Goal: Information Seeking & Learning: Learn about a topic

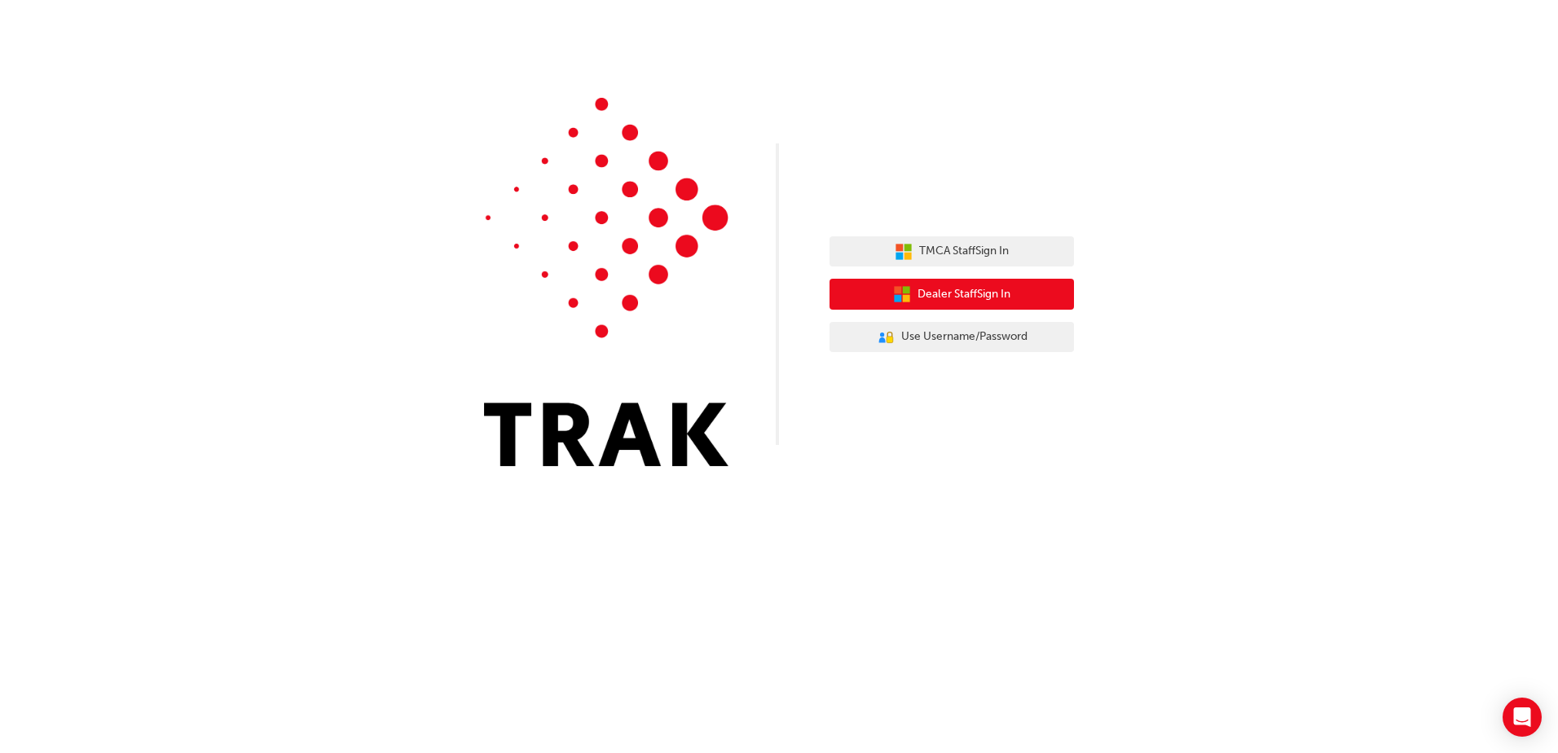
click at [974, 301] on span "Dealer Staff Sign In" at bounding box center [964, 294] width 93 height 19
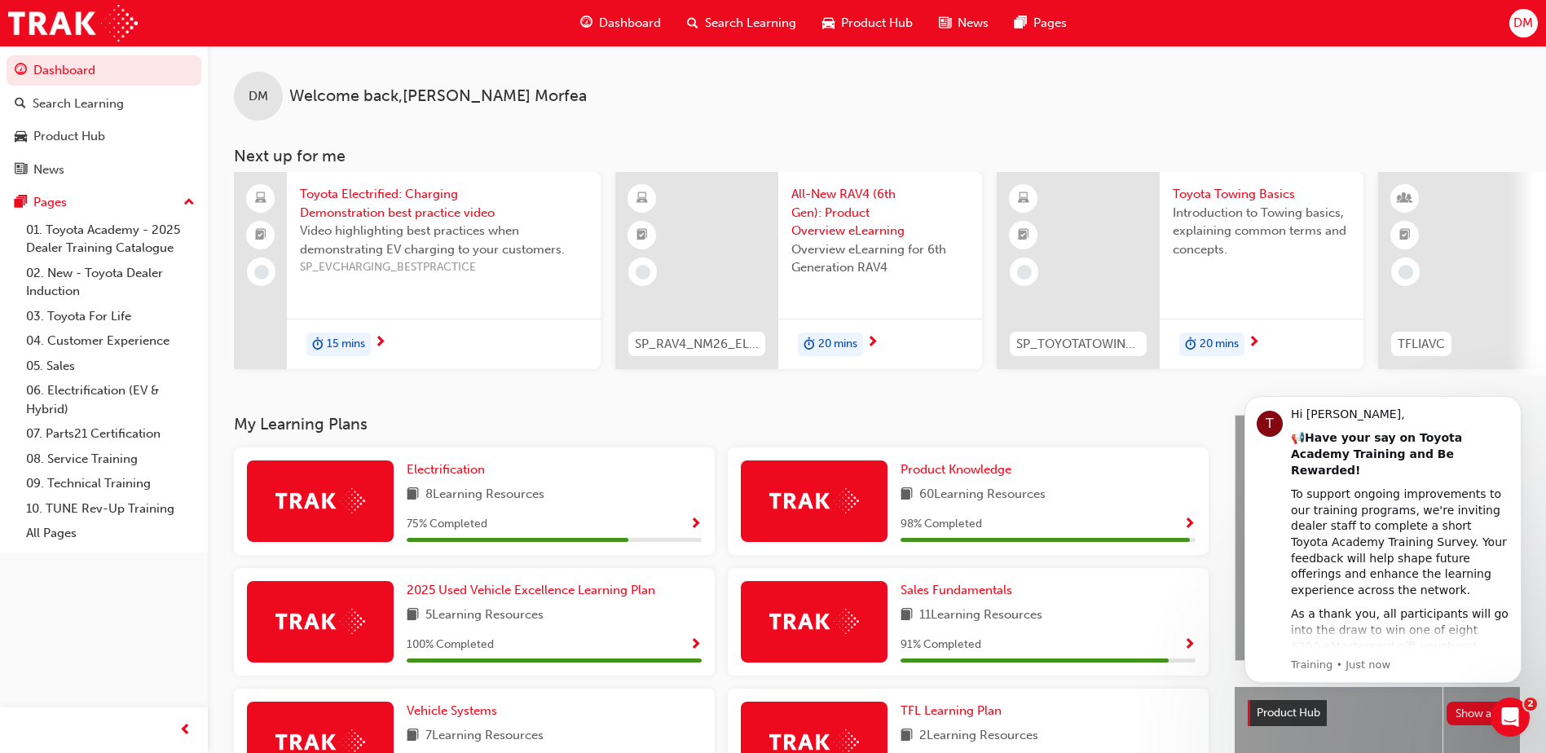
click at [834, 215] on span "All-New RAV4 (6th Gen): Product Overview eLearning" at bounding box center [880, 212] width 178 height 55
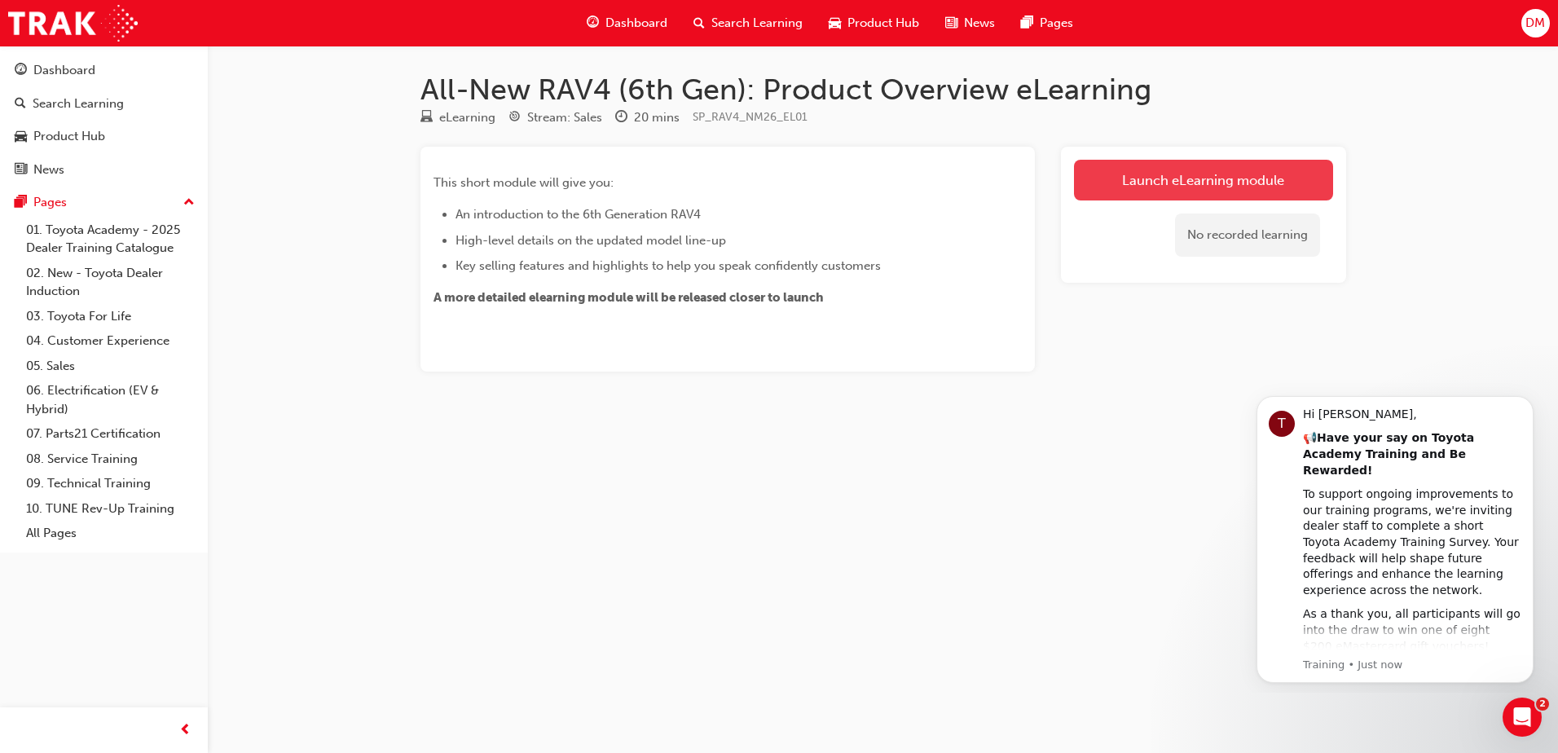
click at [1126, 170] on link "Launch eLearning module" at bounding box center [1203, 180] width 259 height 41
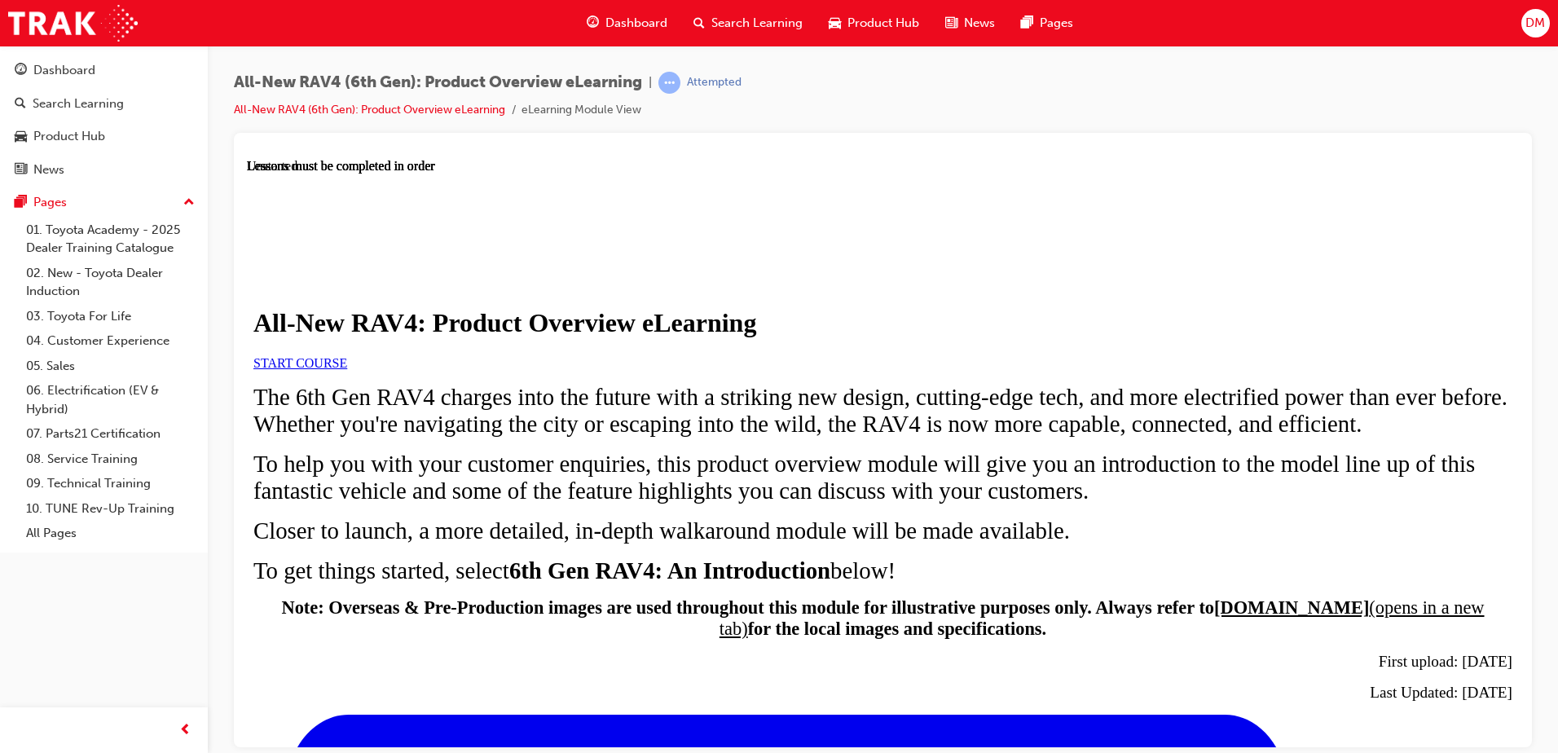
click at [347, 369] on span "START COURSE" at bounding box center [300, 362] width 94 height 14
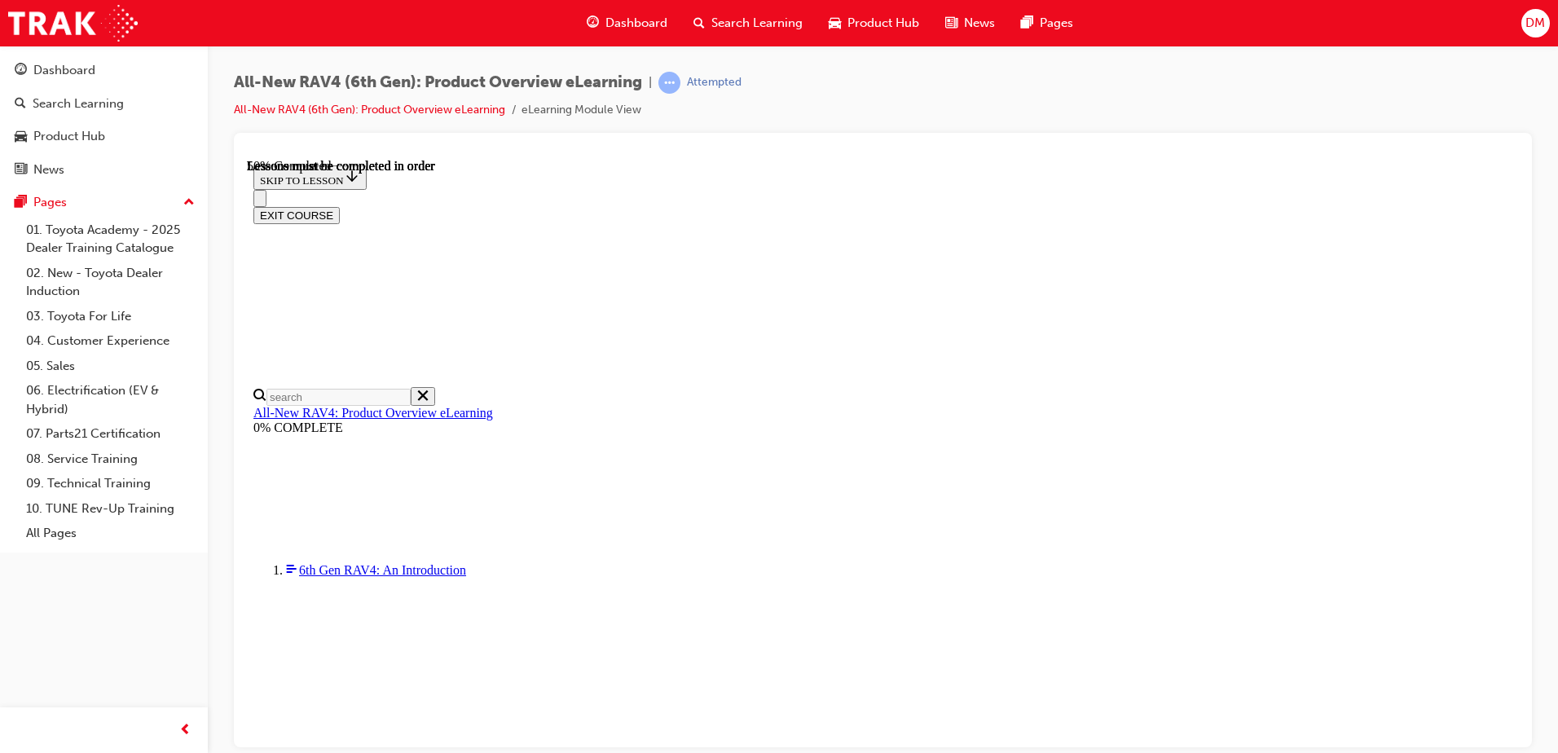
scroll to position [1663, 0]
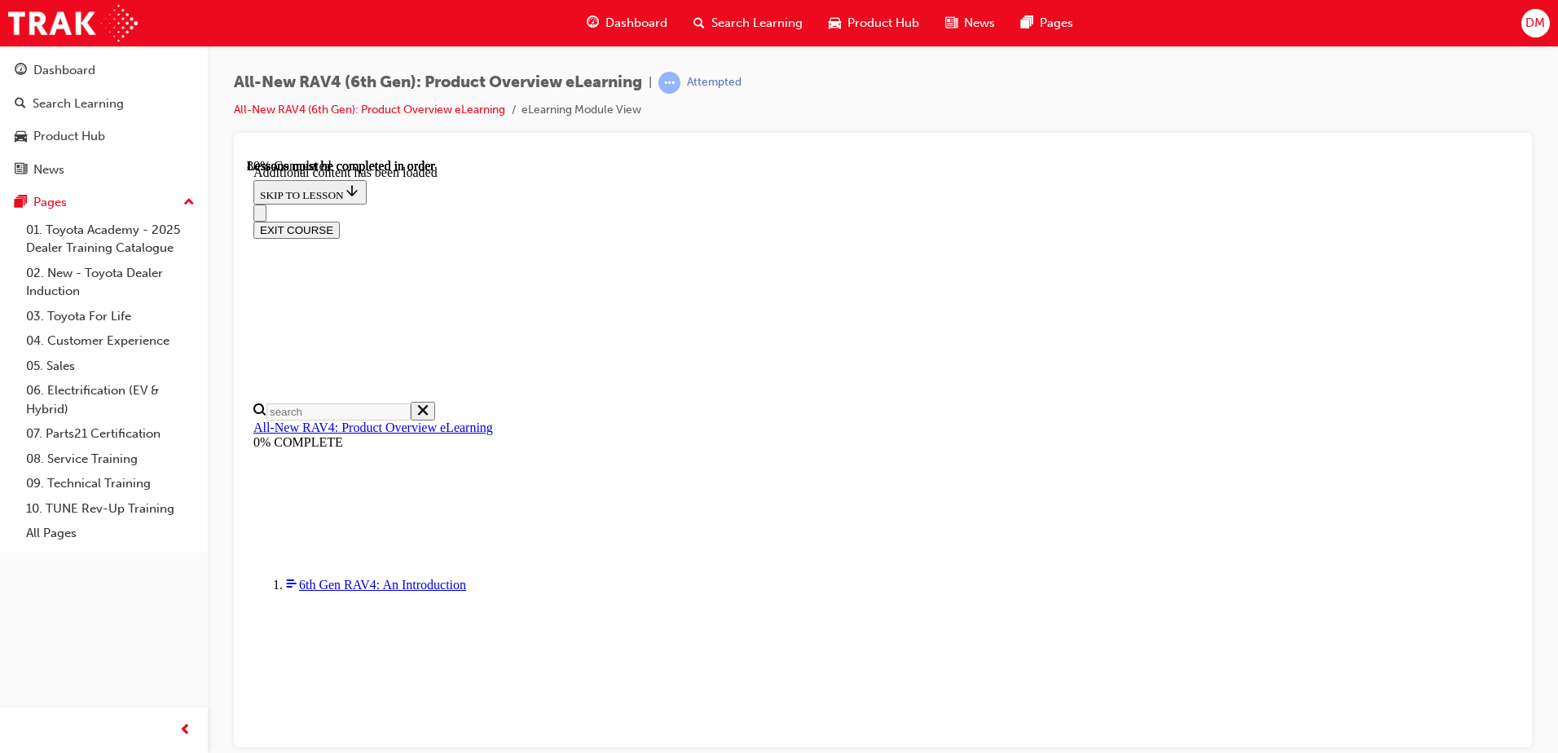
scroll to position [2075, 0]
drag, startPoint x: 1432, startPoint y: 631, endPoint x: 1416, endPoint y: 633, distance: 16.5
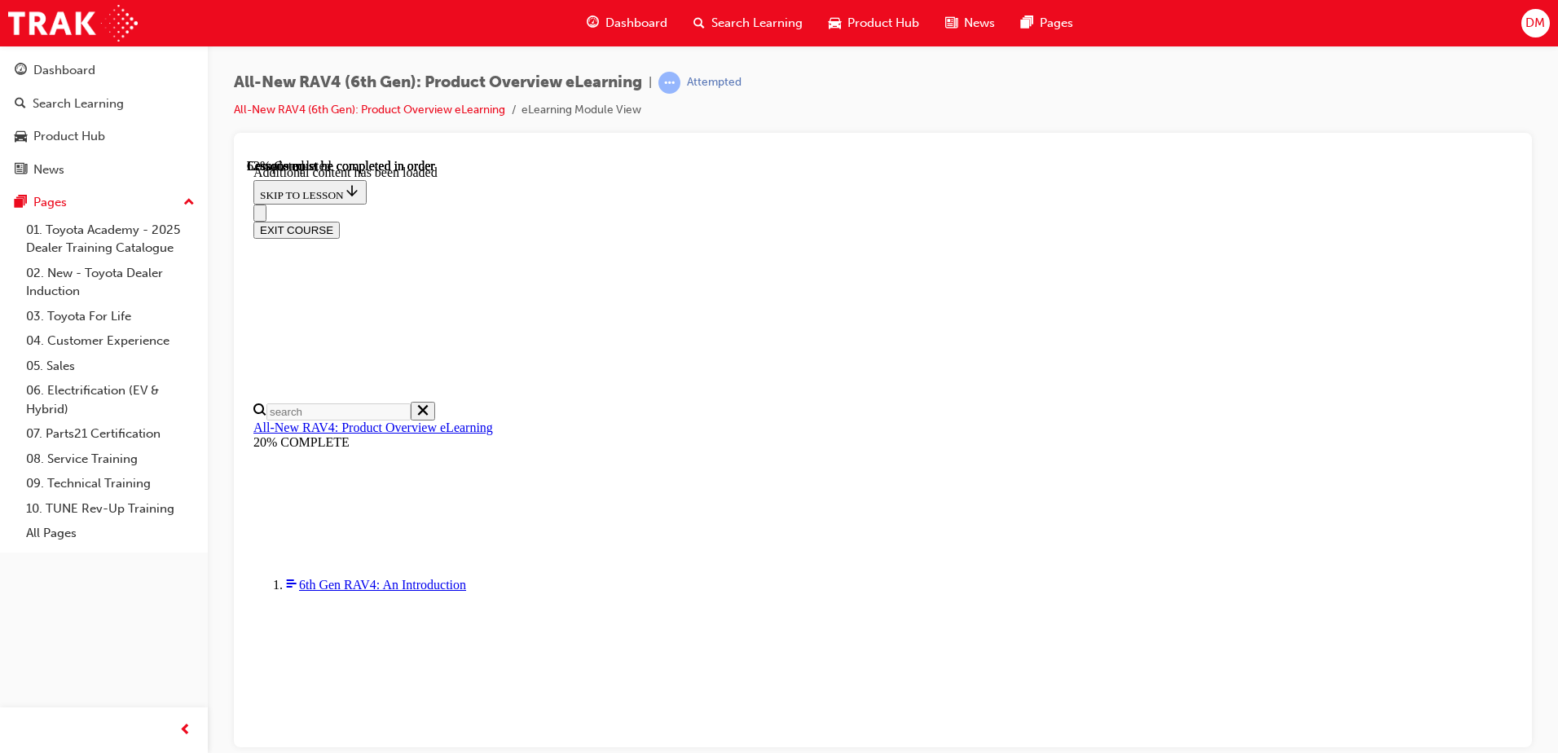
scroll to position [1775, 0]
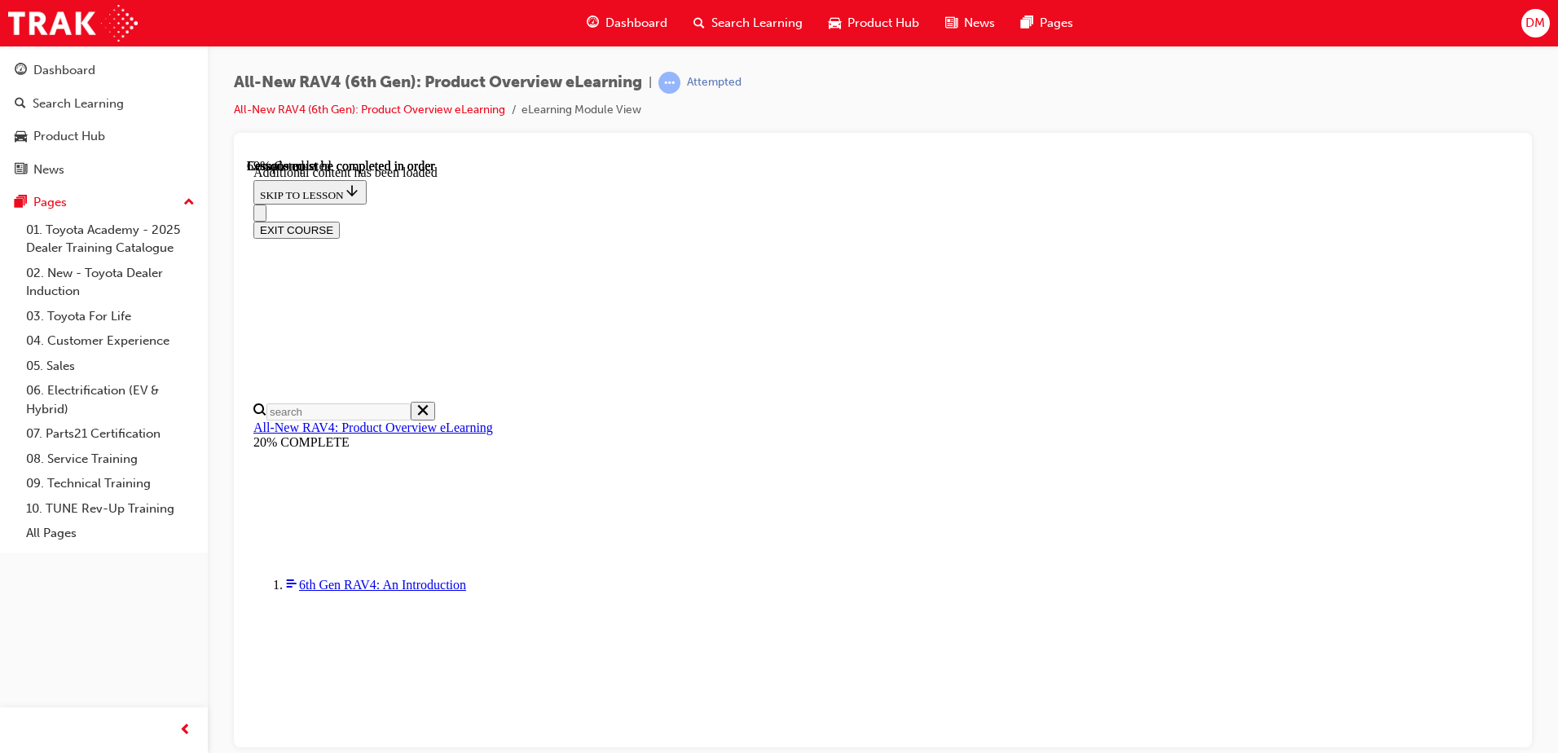
scroll to position [2203, 0]
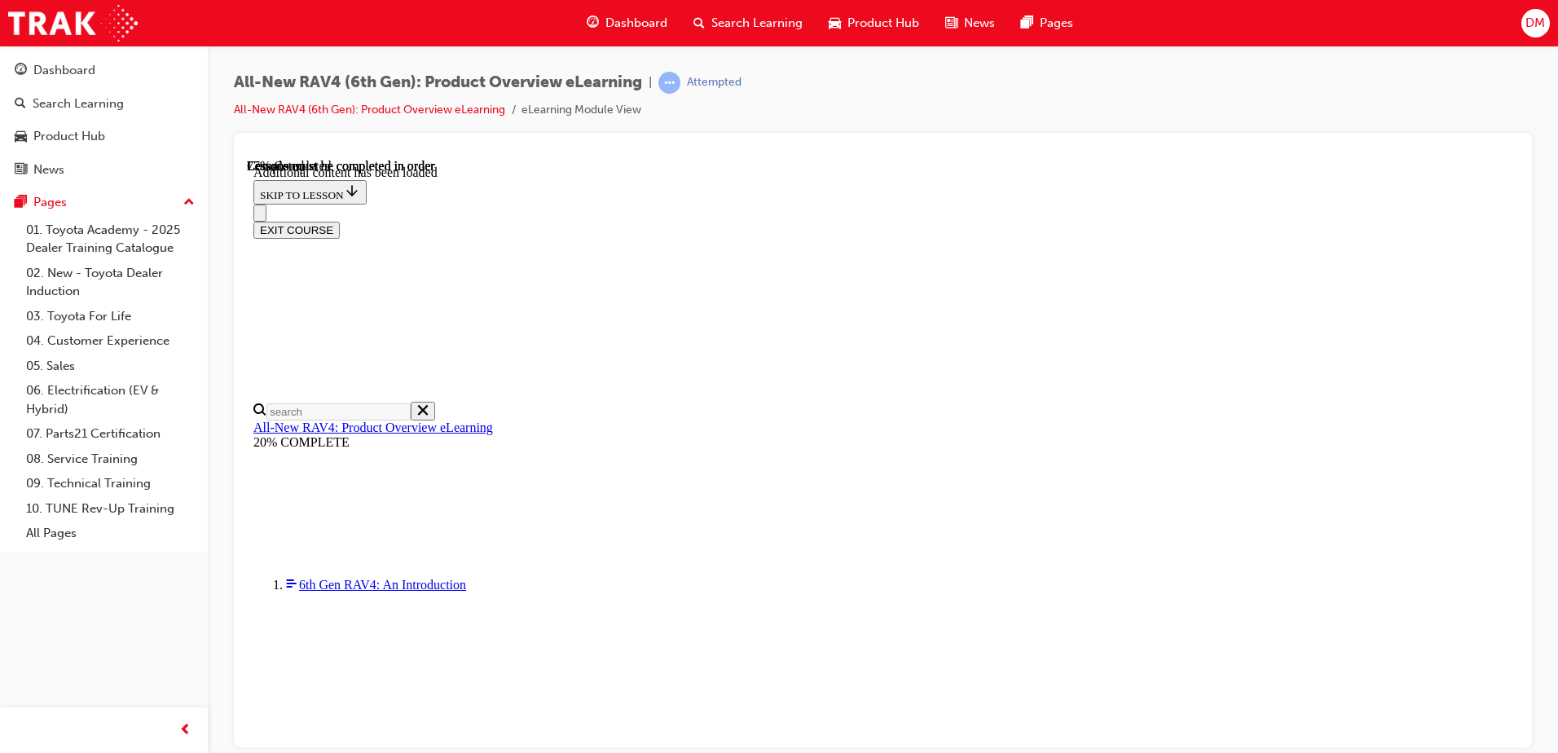
scroll to position [0, 236]
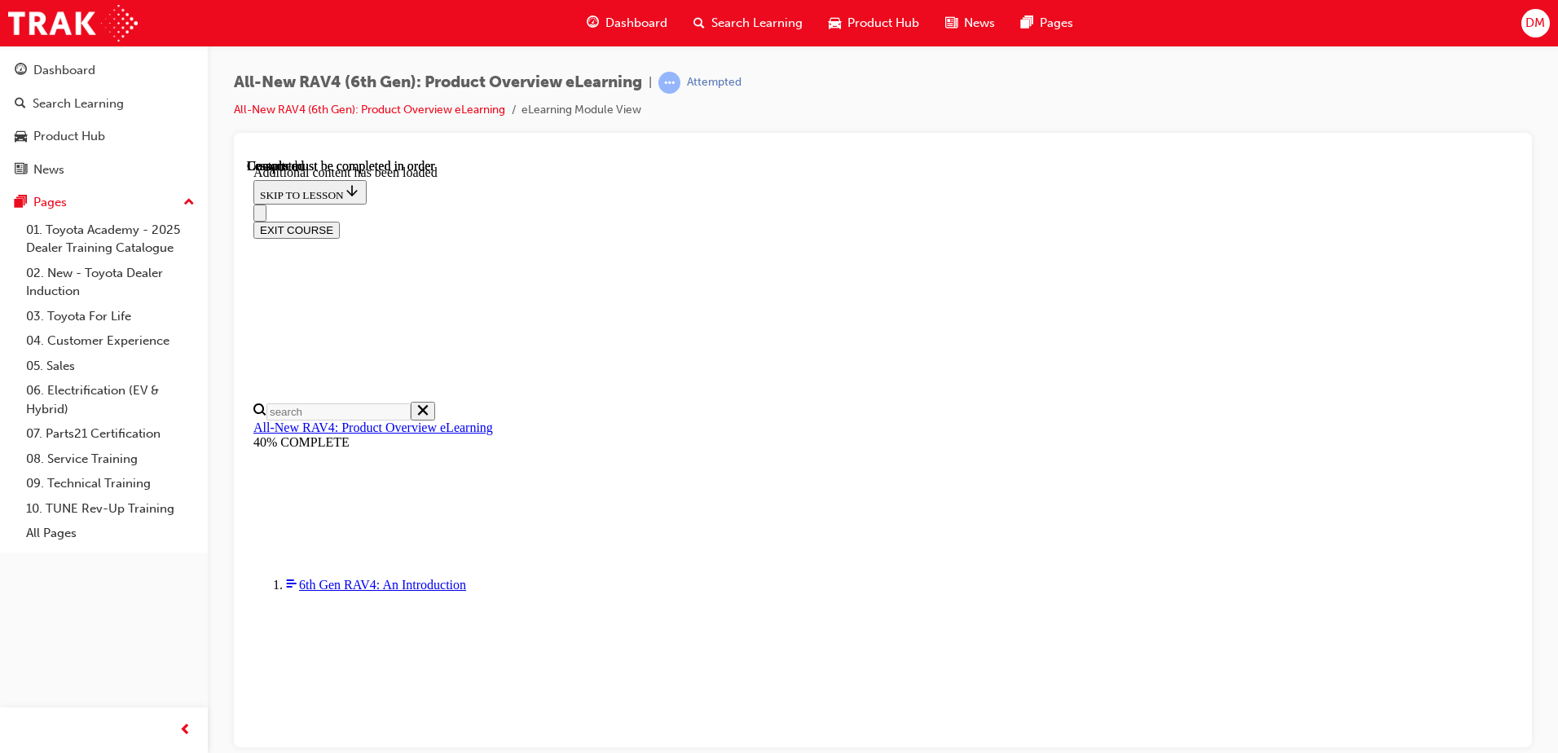
scroll to position [2983, 0]
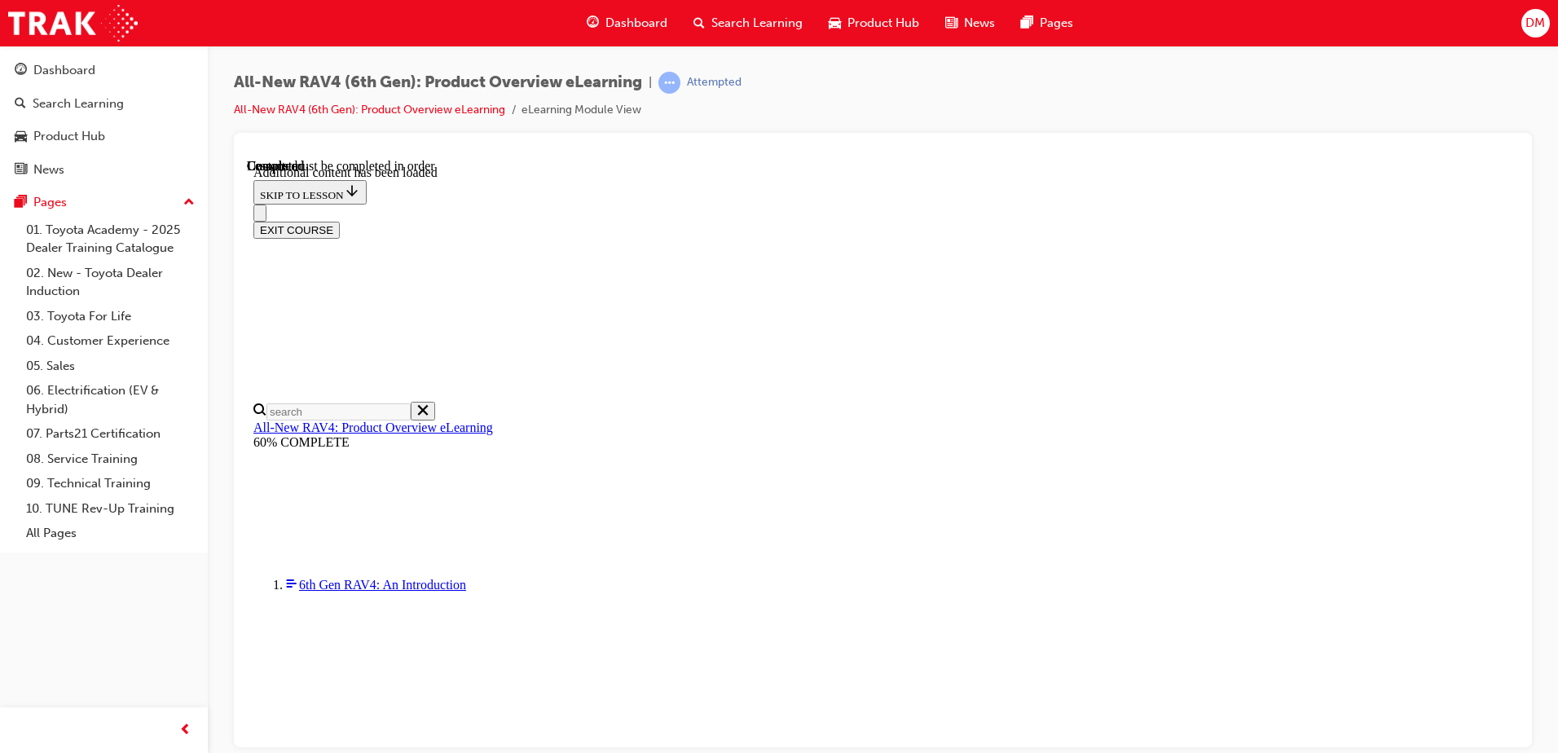
radio input "true"
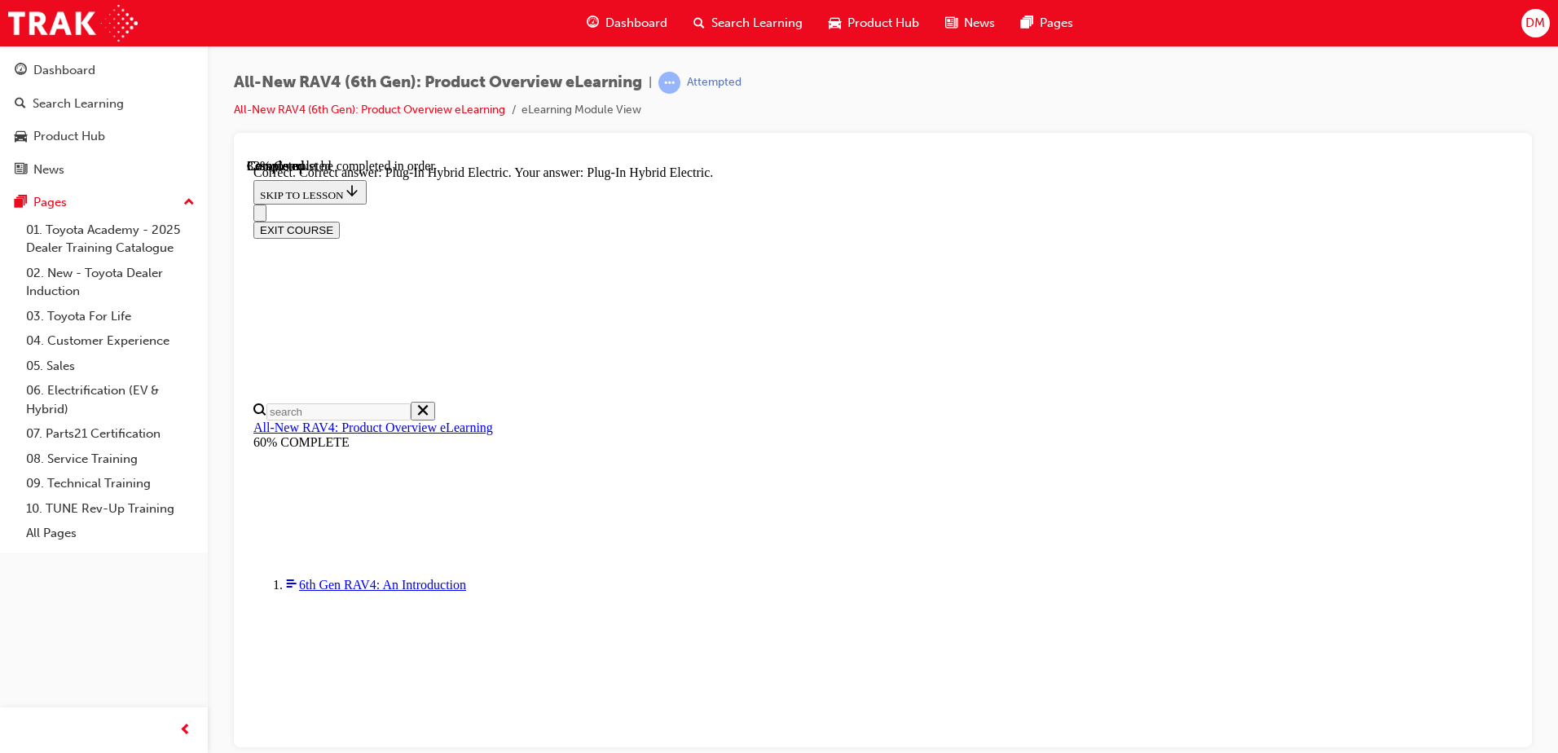
radio input "true"
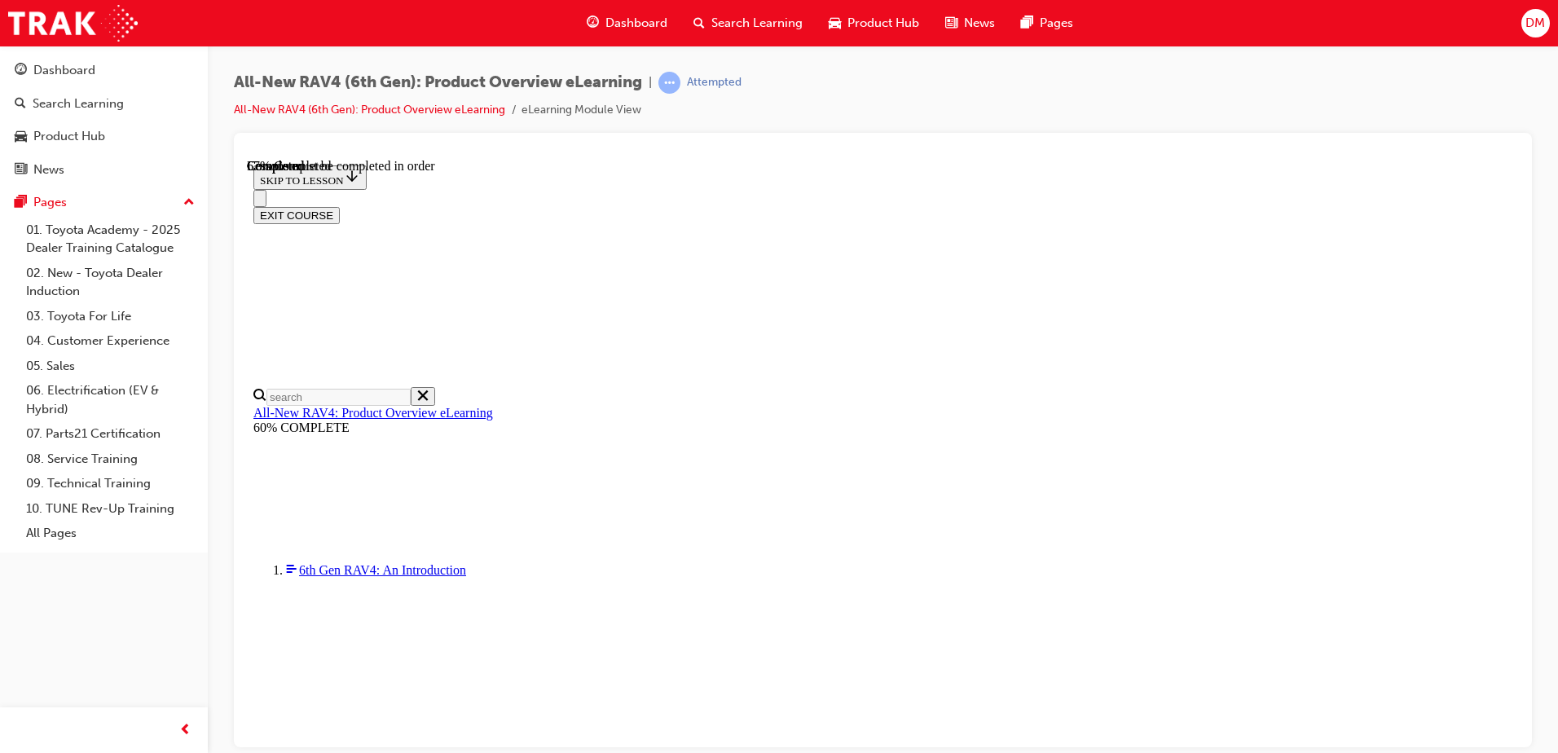
scroll to position [529, 0]
checkbox input "true"
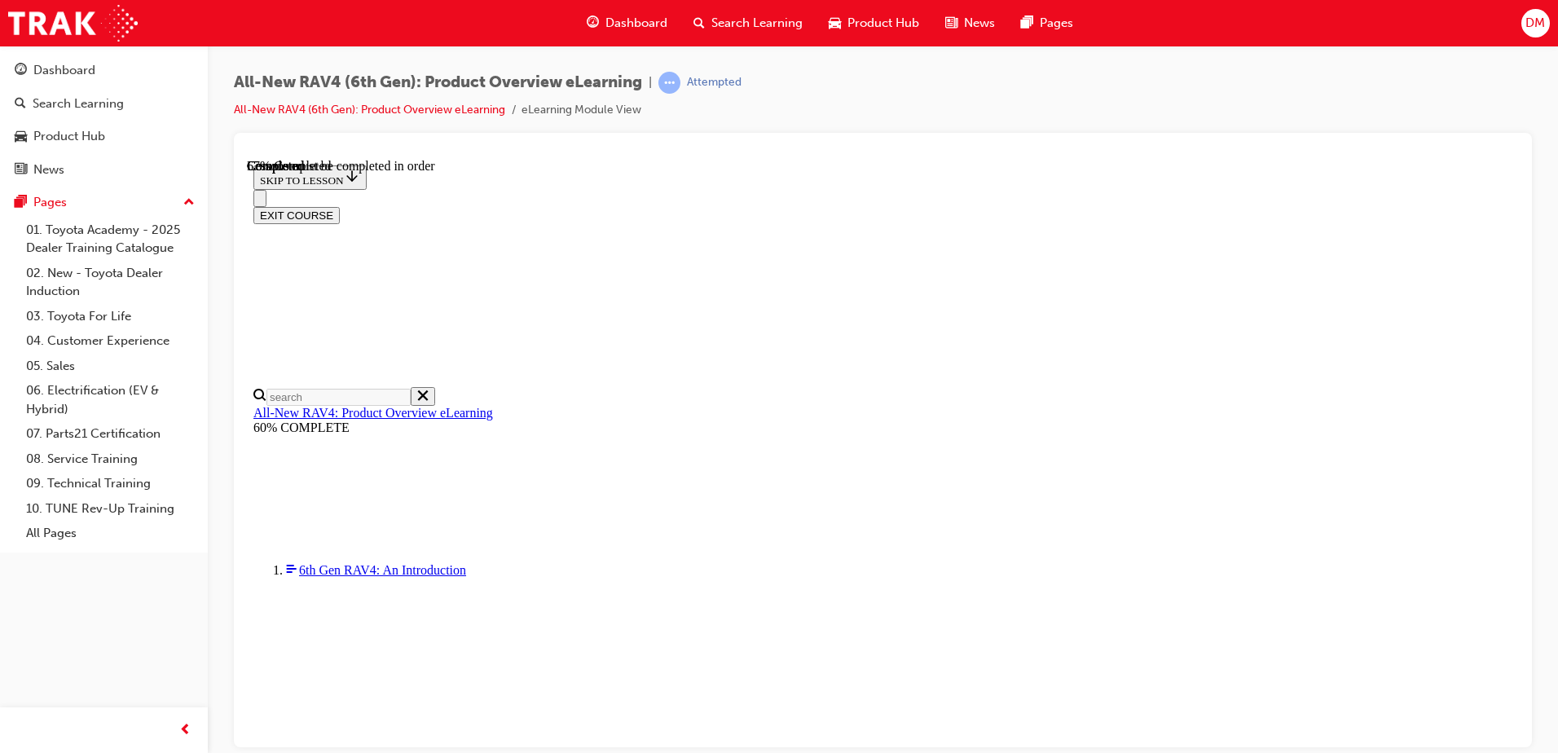
checkbox input "true"
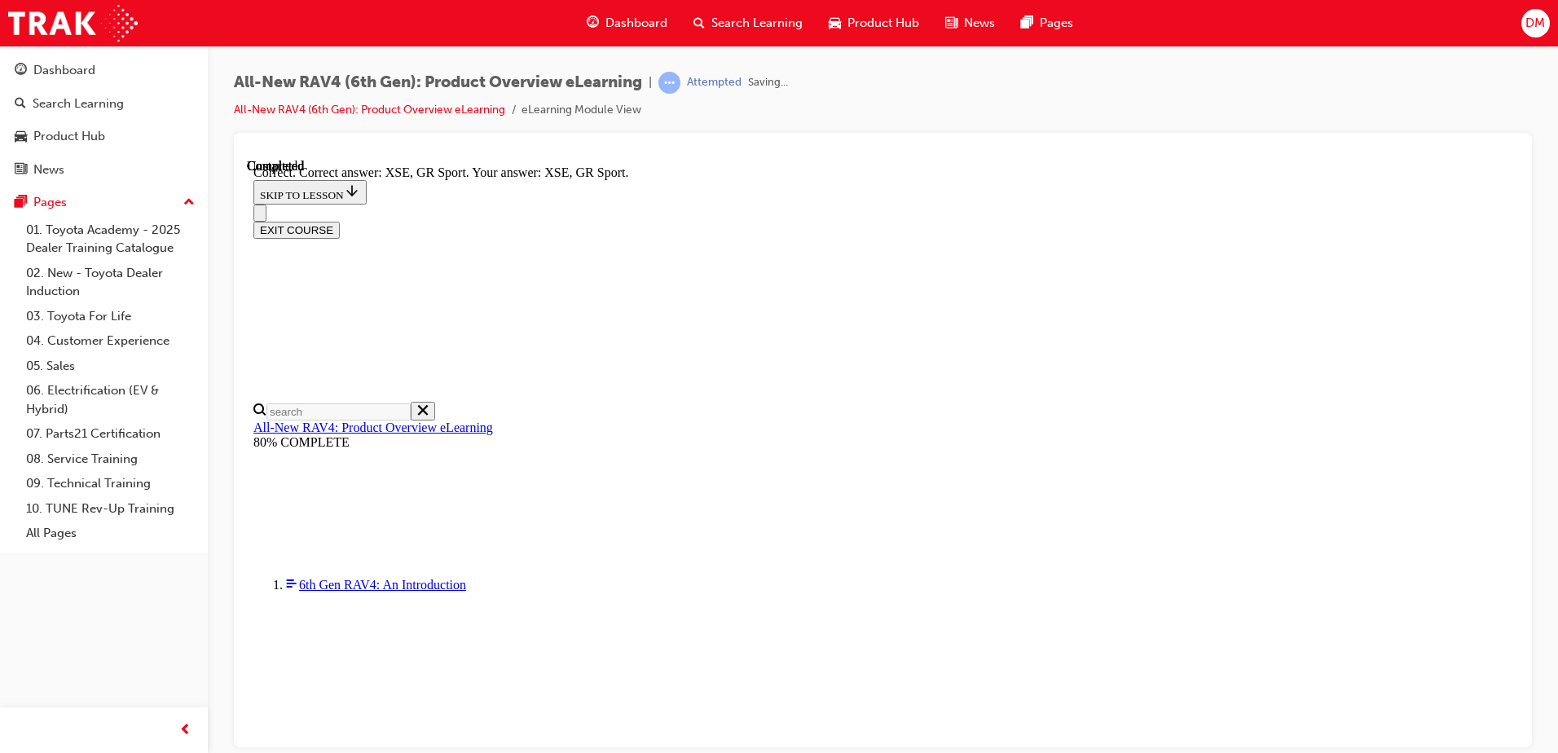
scroll to position [628, 0]
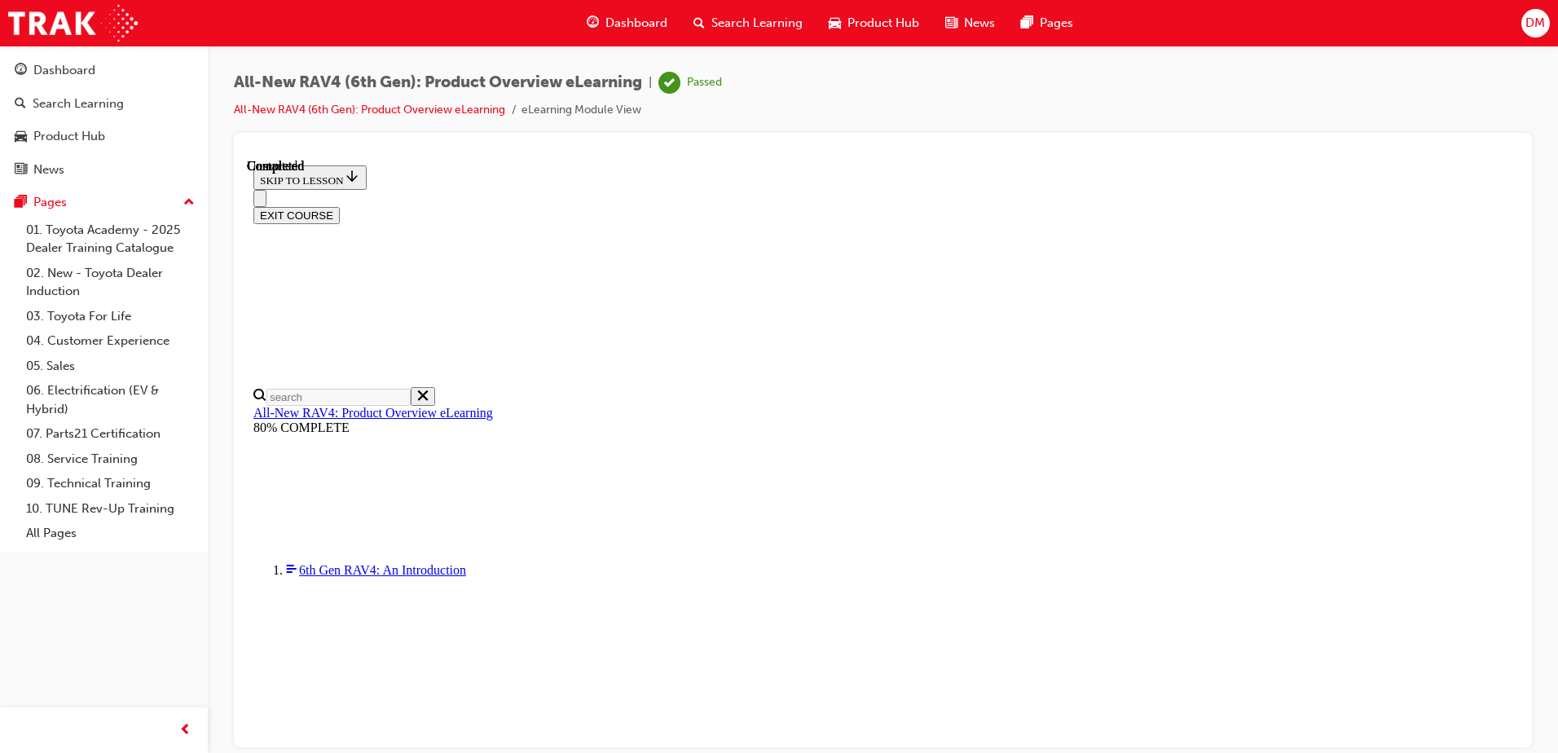
scroll to position [308, 0]
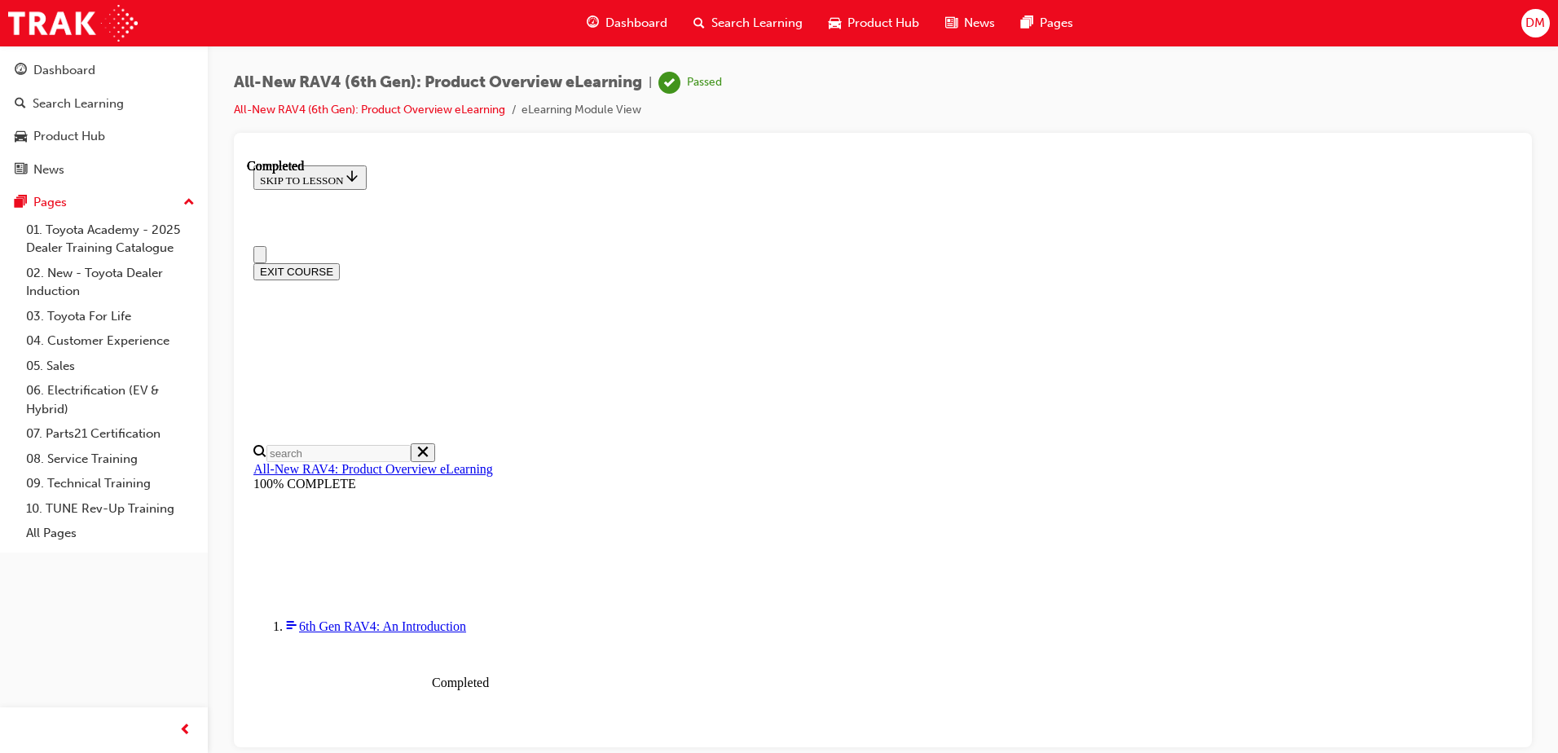
click at [631, 15] on span "Dashboard" at bounding box center [637, 23] width 62 height 19
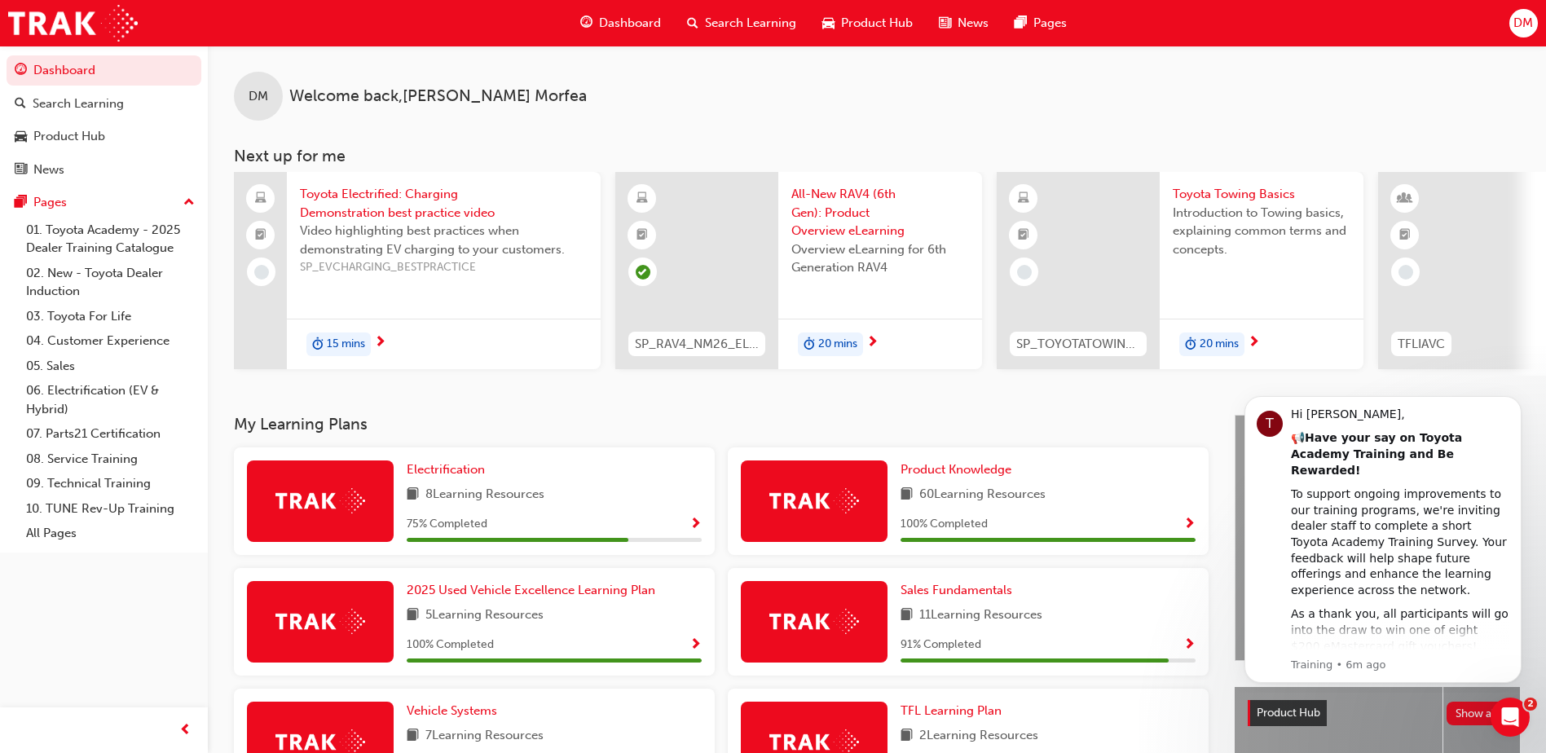
click at [867, 205] on div "All-New RAV4 (6th Gen): Product Overview eLearning Overview eLearning for 6th G…" at bounding box center [880, 245] width 204 height 147
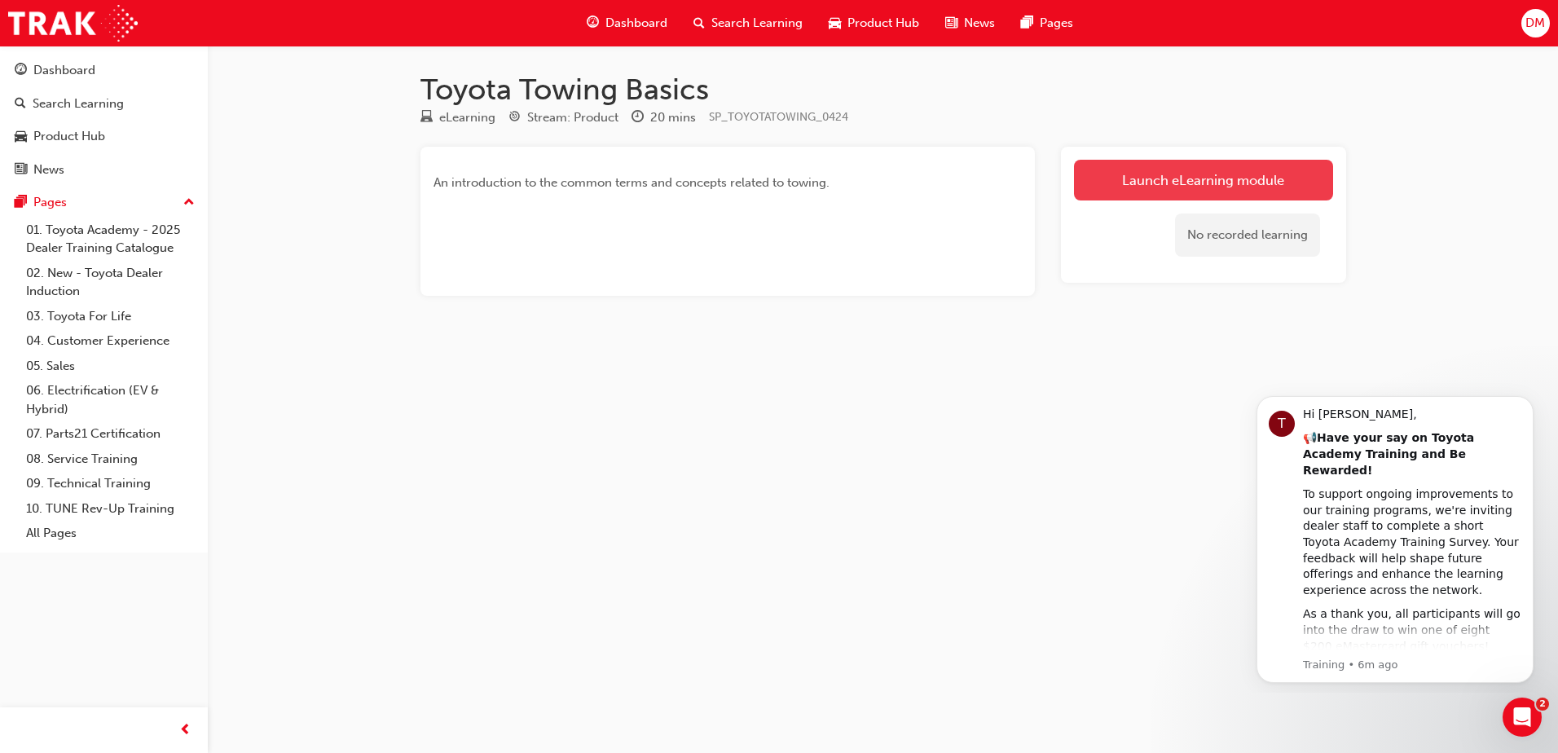
click at [1113, 165] on link "Launch eLearning module" at bounding box center [1203, 180] width 259 height 41
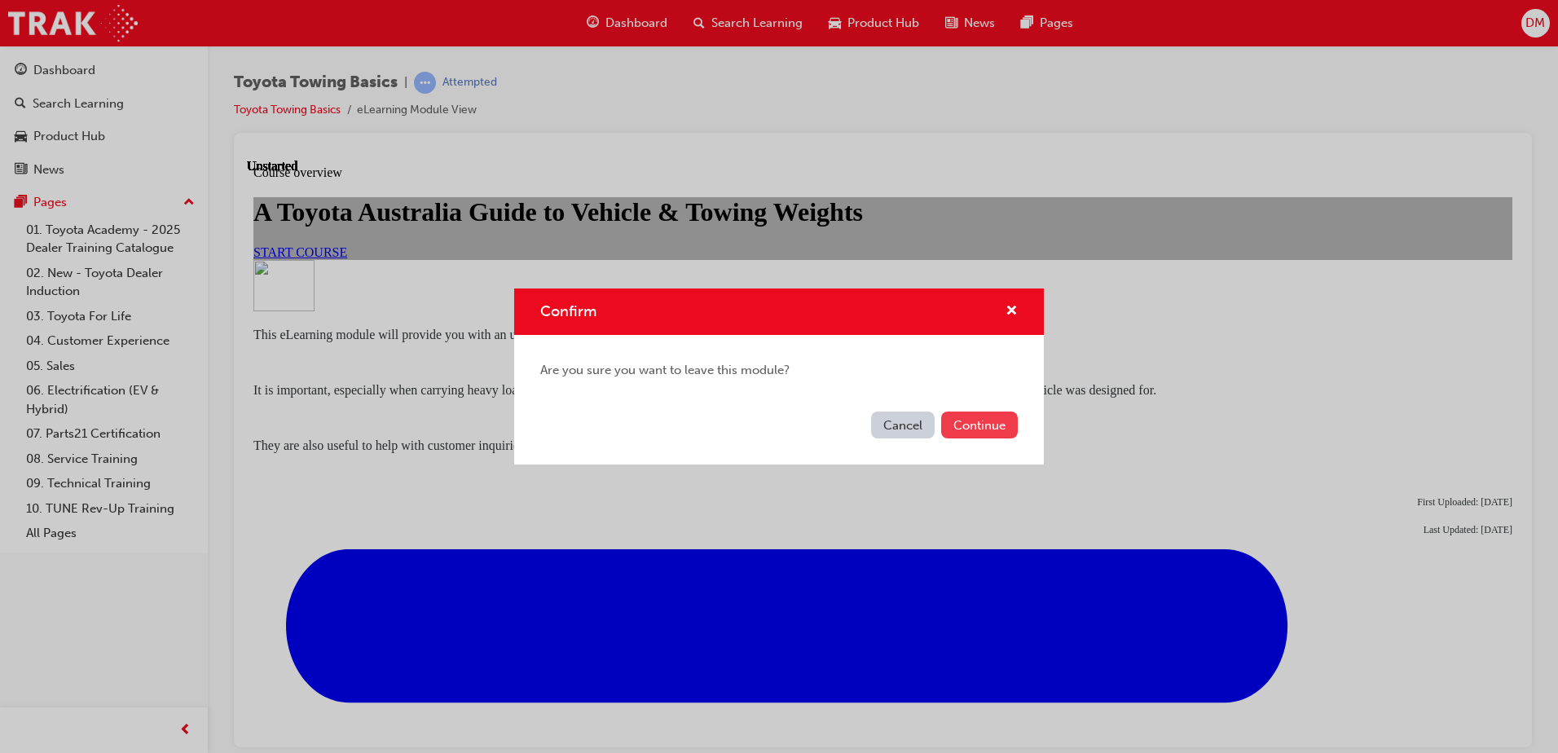
click at [990, 414] on button "Continue" at bounding box center [979, 425] width 77 height 27
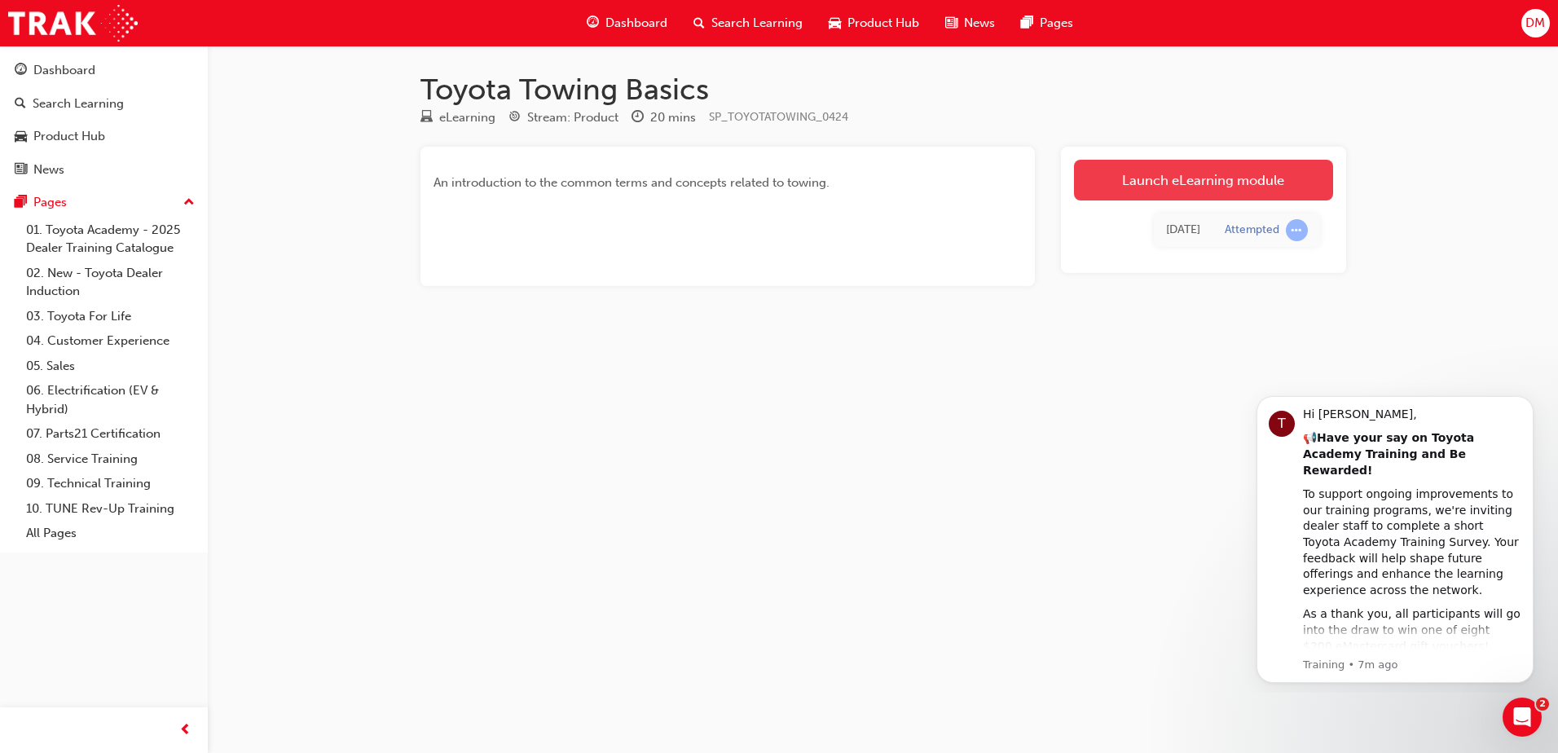
click at [1198, 165] on link "Launch eLearning module" at bounding box center [1203, 180] width 259 height 41
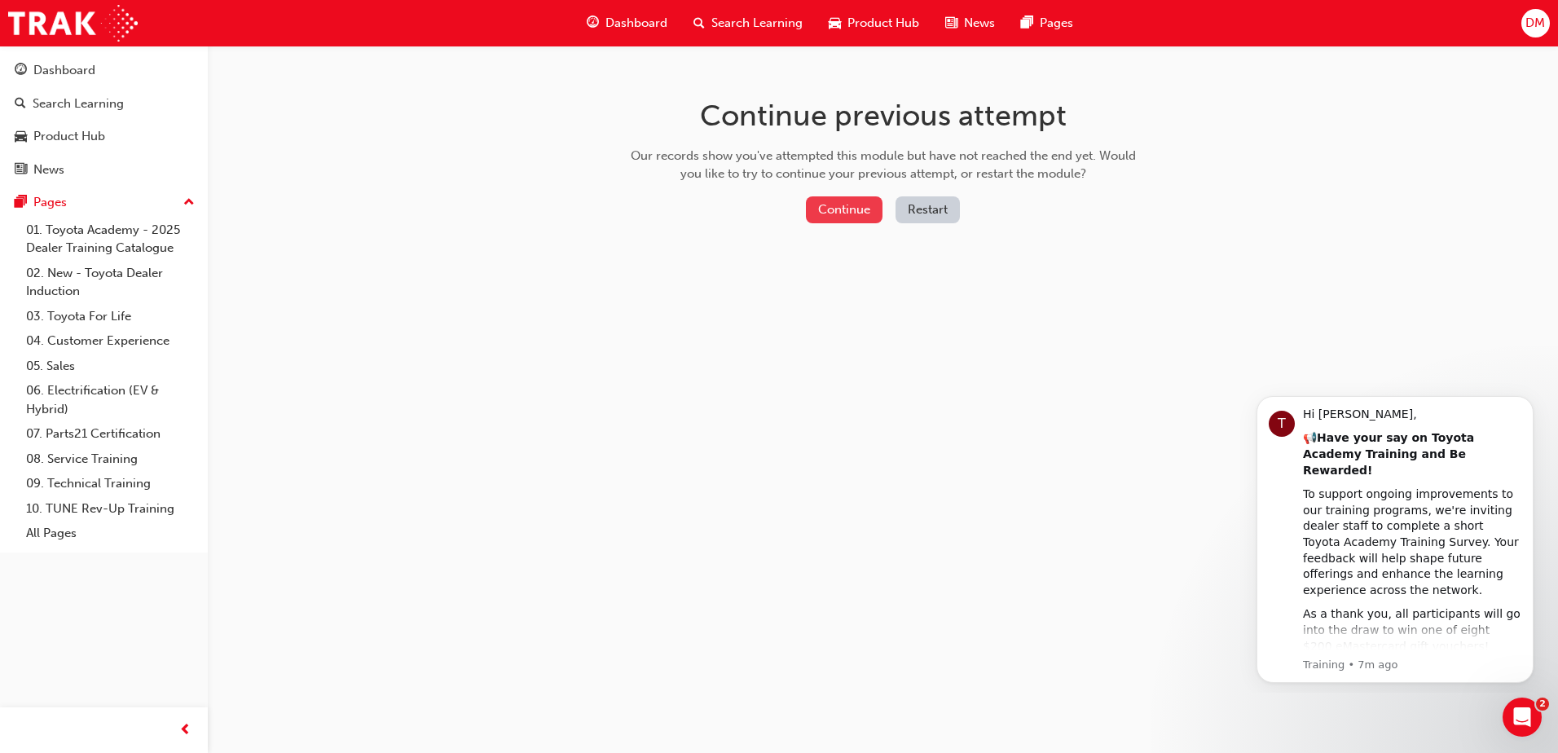
click at [833, 204] on button "Continue" at bounding box center [844, 209] width 77 height 27
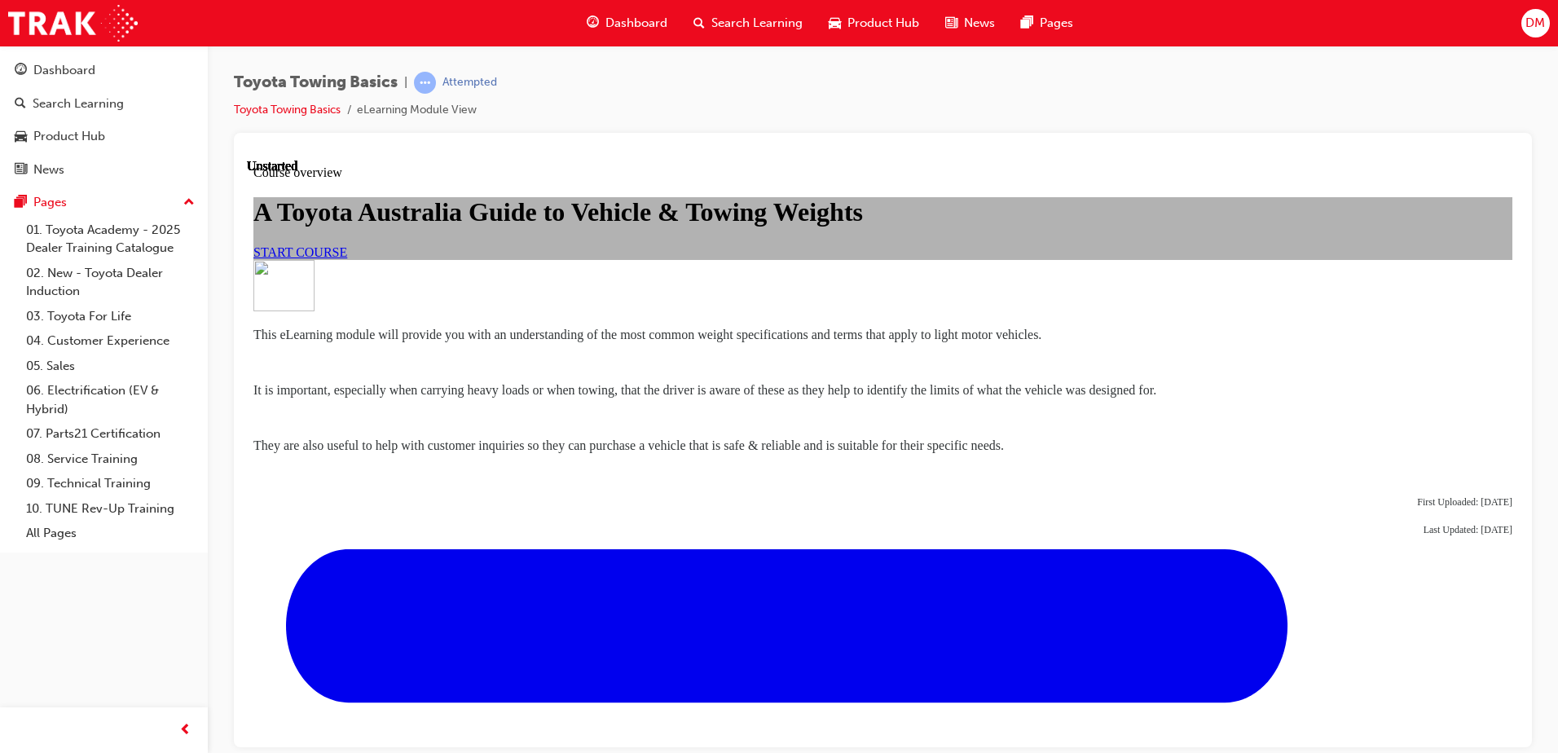
click at [606, 20] on span "Dashboard" at bounding box center [637, 23] width 62 height 19
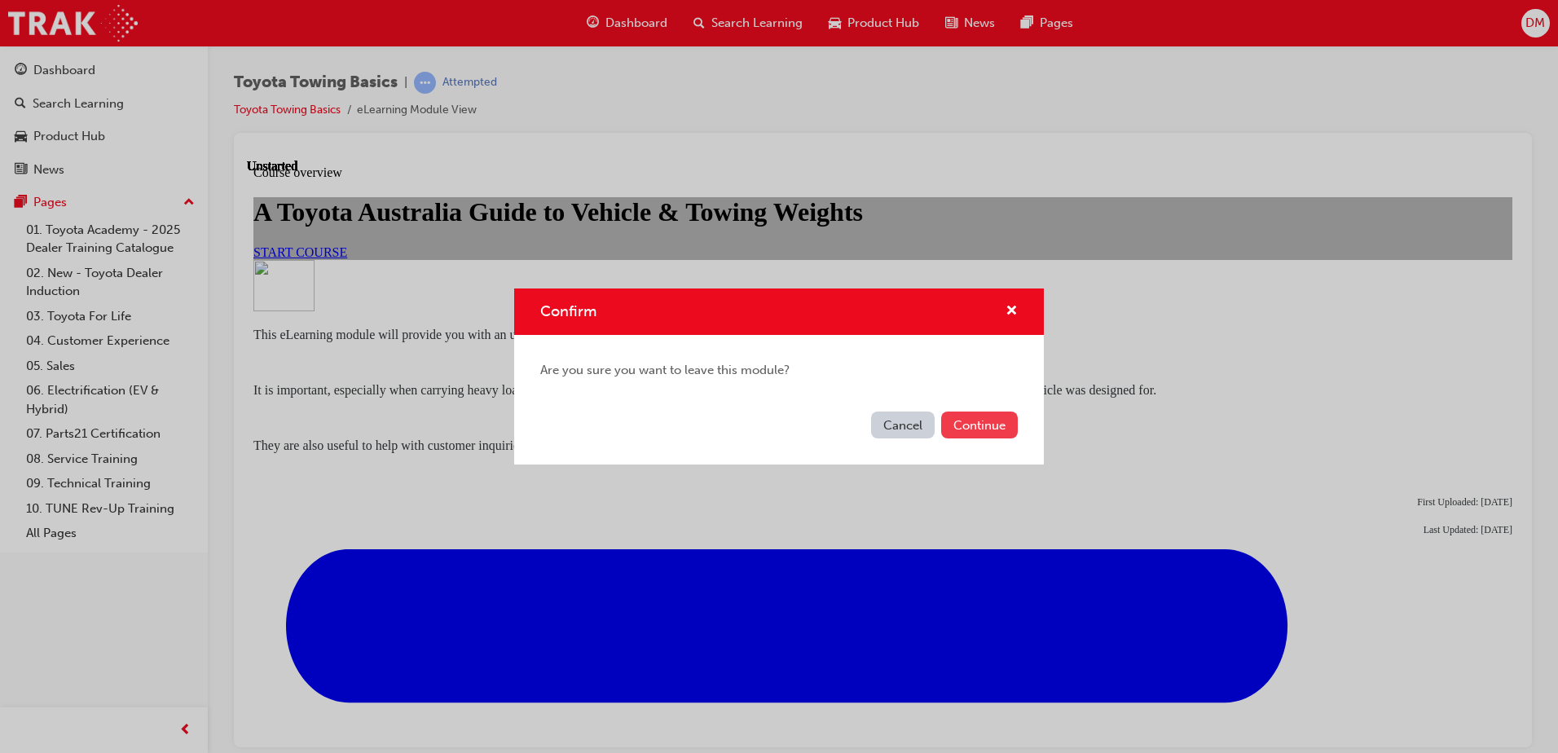
click at [993, 428] on button "Continue" at bounding box center [979, 425] width 77 height 27
